Goal: Transaction & Acquisition: Obtain resource

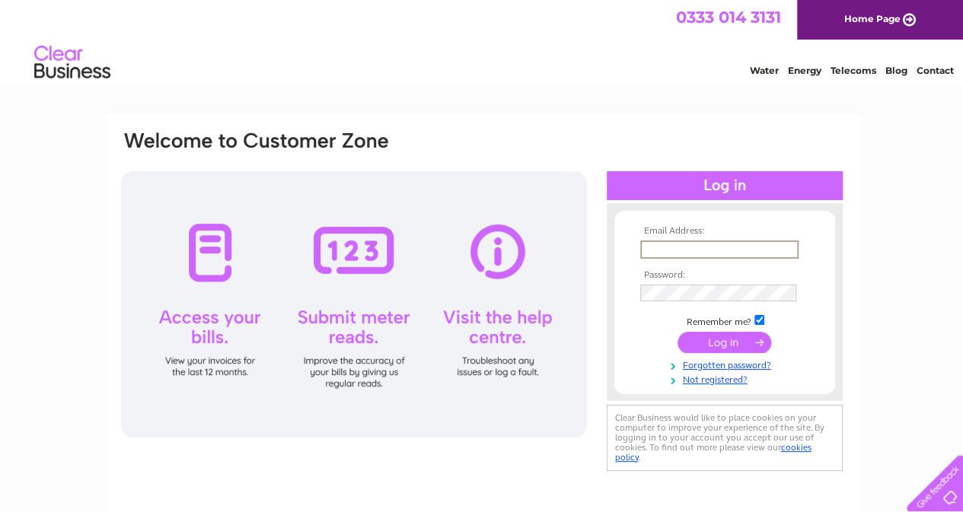
click at [711, 247] on input "text" at bounding box center [719, 250] width 158 height 18
type input "William.Golder@amnesty.org.uk"
click at [720, 347] on input "submit" at bounding box center [725, 343] width 94 height 21
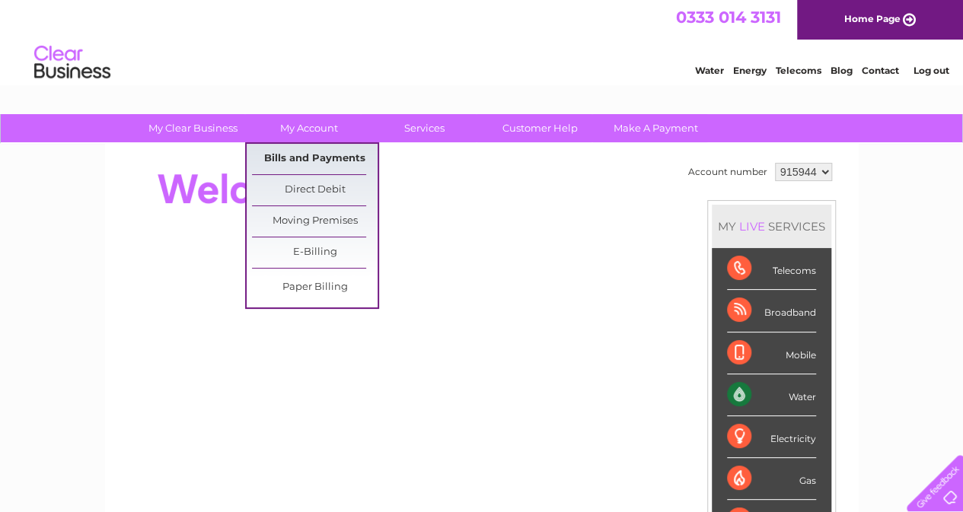
click at [301, 161] on link "Bills and Payments" at bounding box center [315, 159] width 126 height 30
click at [317, 148] on link "Bills and Payments" at bounding box center [315, 159] width 126 height 30
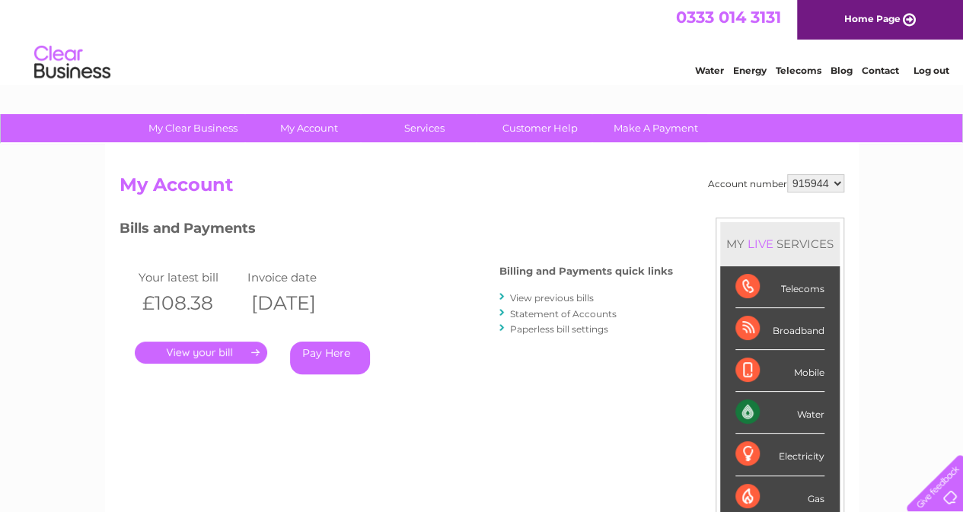
click at [201, 349] on link "." at bounding box center [201, 353] width 133 height 22
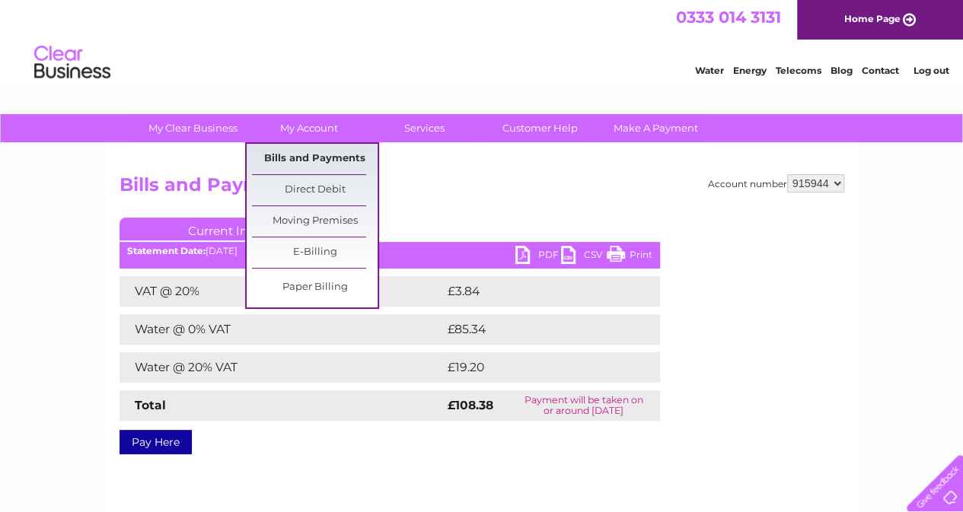
click at [310, 157] on link "Bills and Payments" at bounding box center [315, 159] width 126 height 30
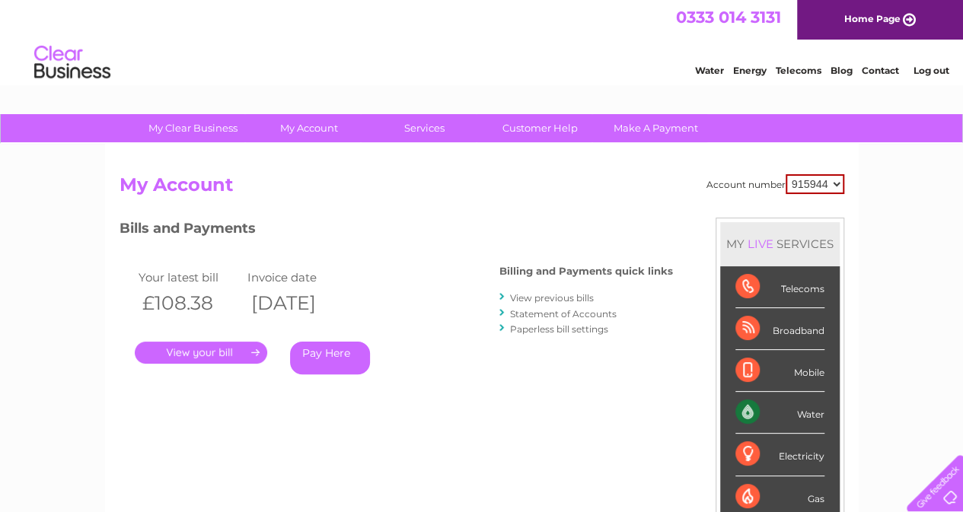
click at [177, 351] on link "." at bounding box center [201, 353] width 133 height 22
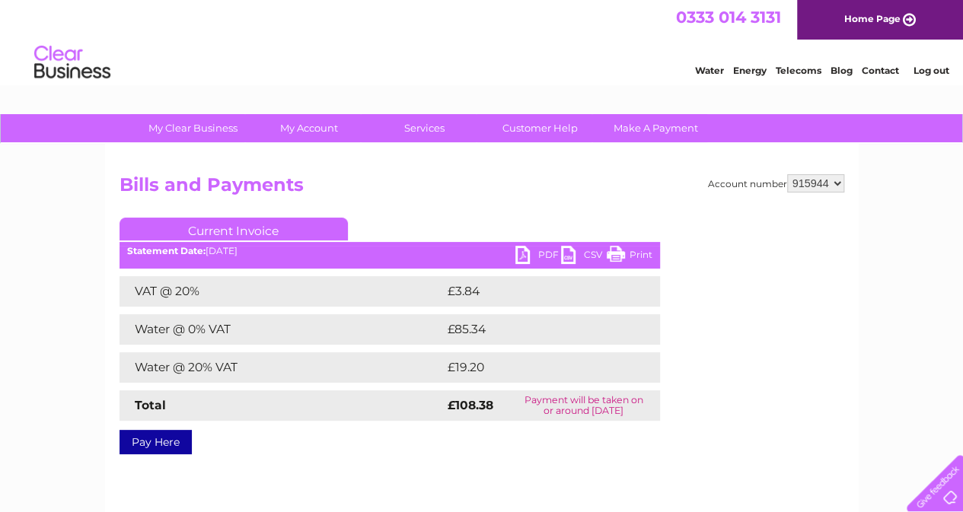
click at [539, 255] on link "PDF" at bounding box center [539, 257] width 46 height 22
click at [921, 72] on link "Log out" at bounding box center [931, 70] width 36 height 11
